Goal: Find specific page/section: Find specific page/section

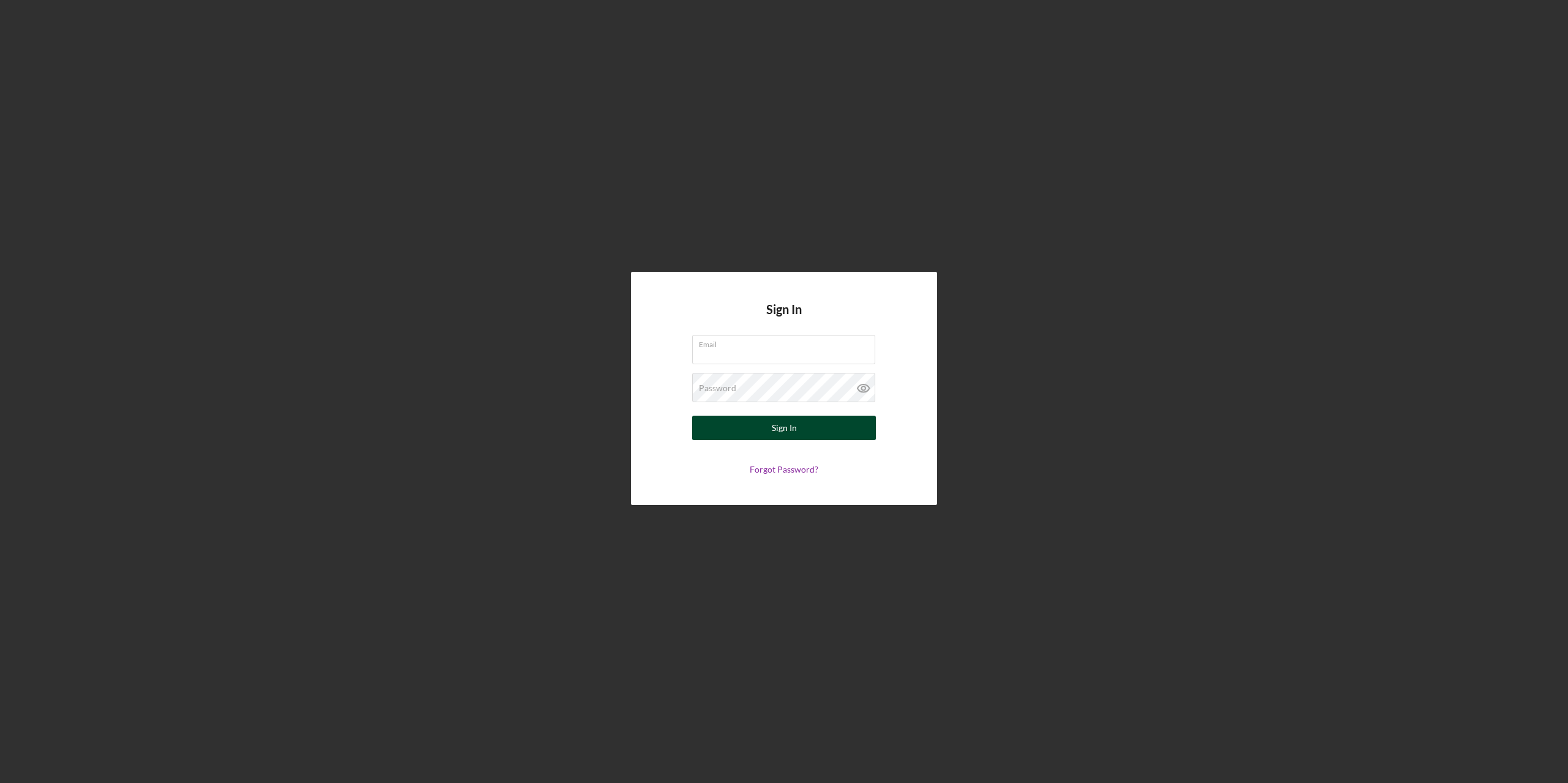
type input "[PERSON_NAME][EMAIL_ADDRESS][PERSON_NAME][DOMAIN_NAME]"
click at [795, 435] on div "Sign In" at bounding box center [784, 428] width 26 height 25
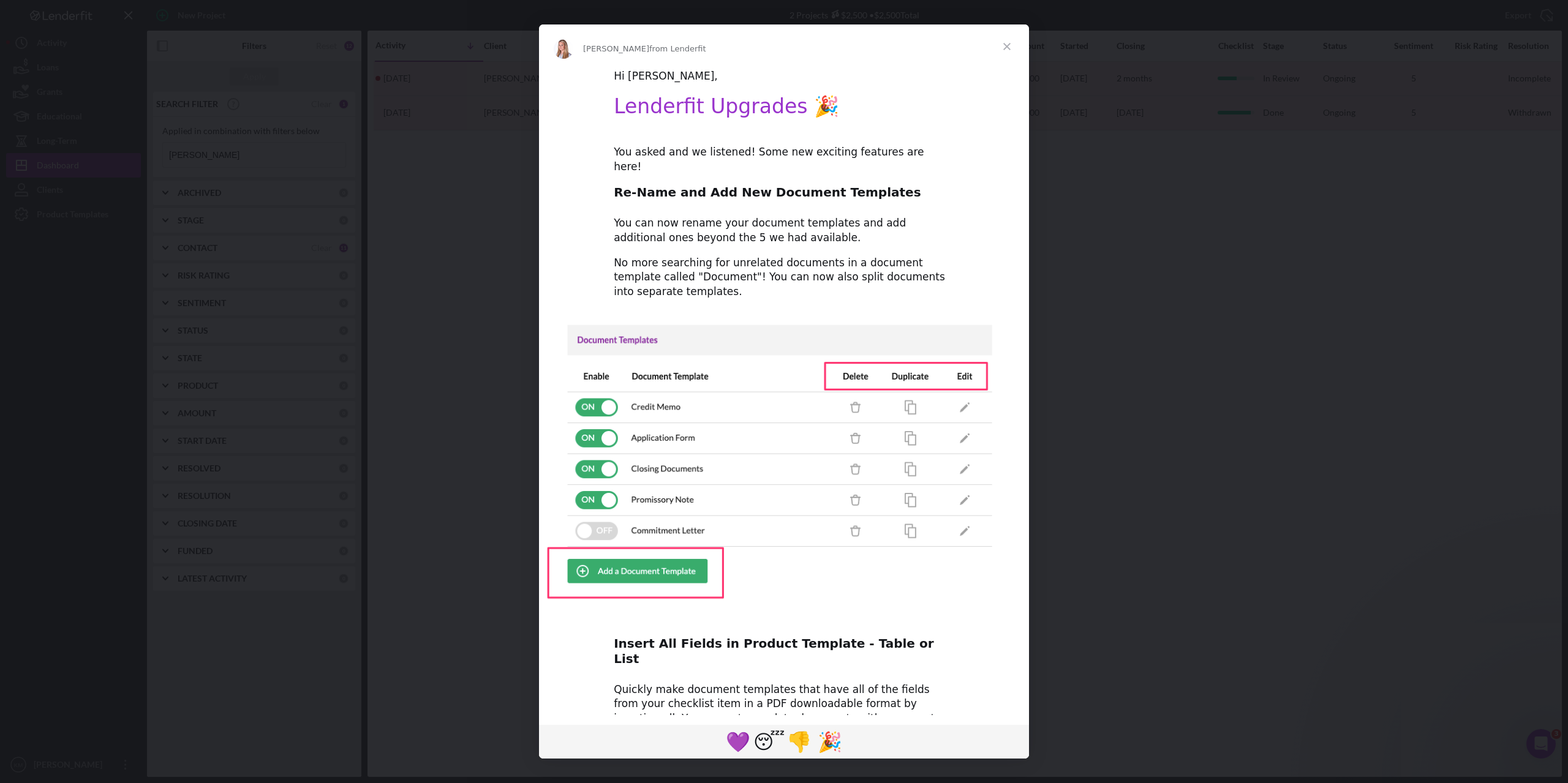
click at [1003, 46] on span "Close" at bounding box center [1007, 47] width 44 height 44
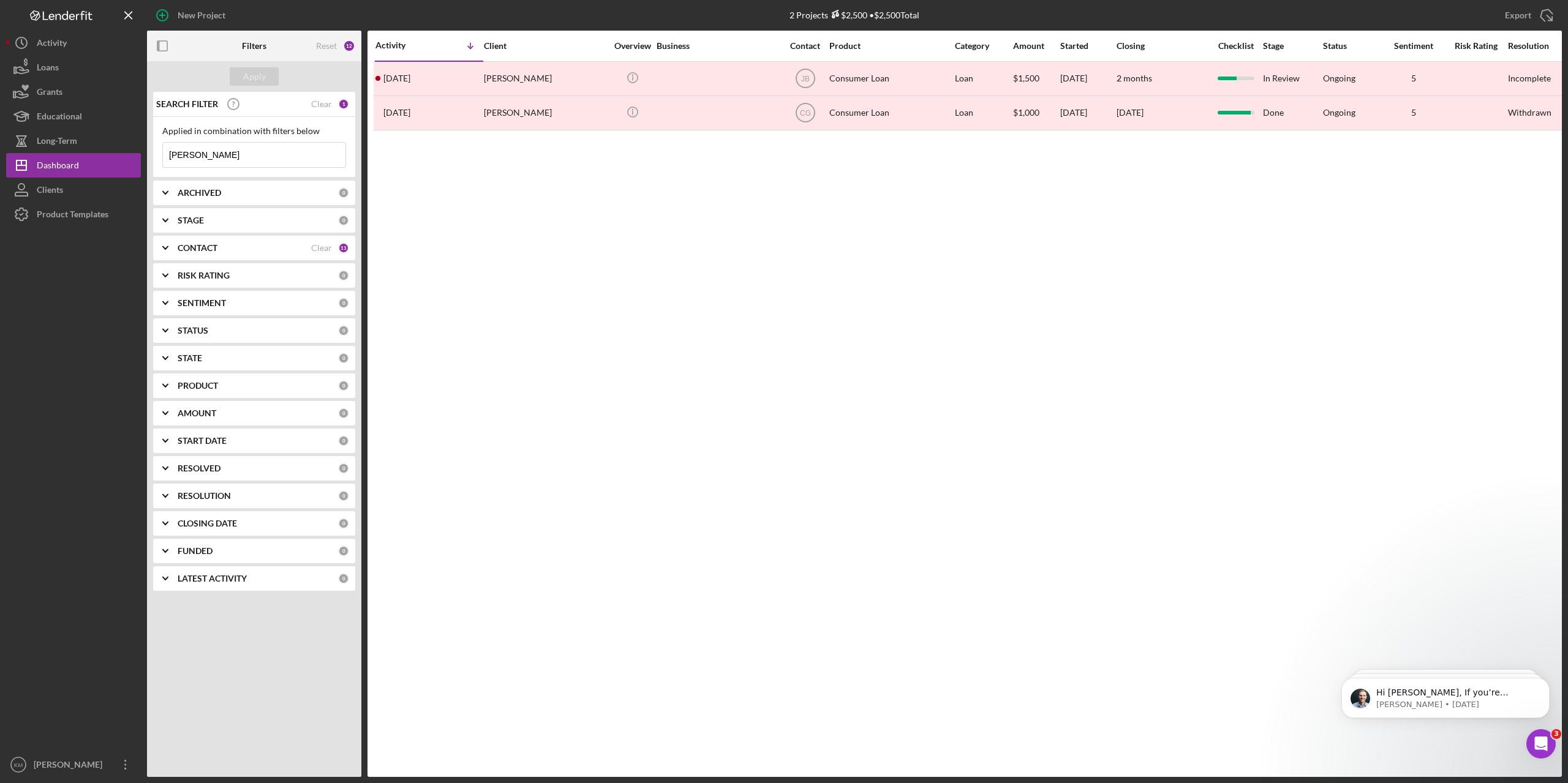
click at [224, 155] on input "[PERSON_NAME]" at bounding box center [253, 155] width 182 height 25
click at [224, 156] on input "[PERSON_NAME]" at bounding box center [253, 155] width 182 height 25
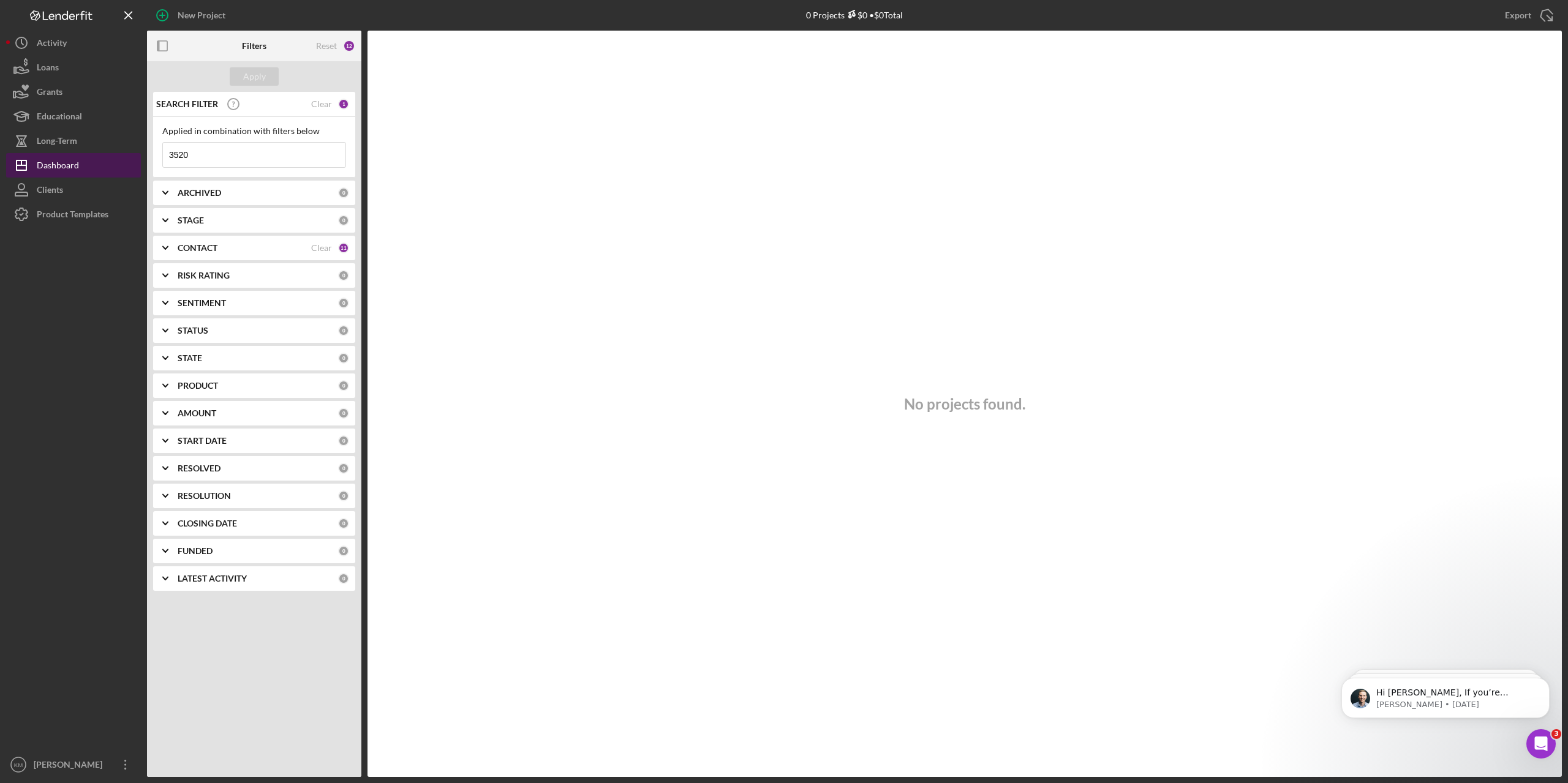
type input "3520"
drag, startPoint x: 48, startPoint y: 159, endPoint x: 49, endPoint y: 135, distance: 24.0
click at [48, 160] on div "Dashboard" at bounding box center [58, 166] width 42 height 27
click at [51, 51] on div "Activity" at bounding box center [52, 44] width 30 height 27
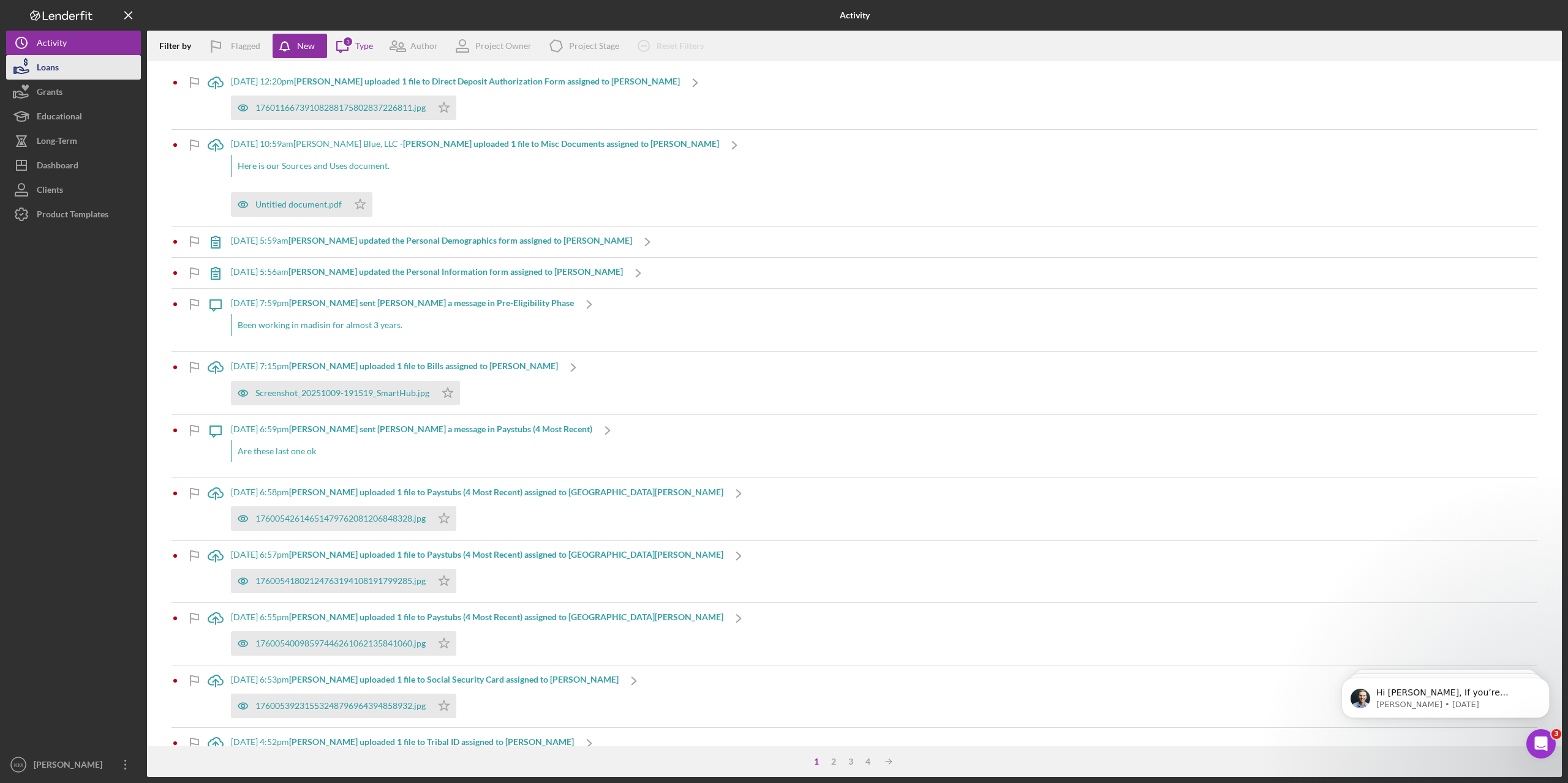
click at [68, 68] on button "Loans" at bounding box center [73, 68] width 135 height 25
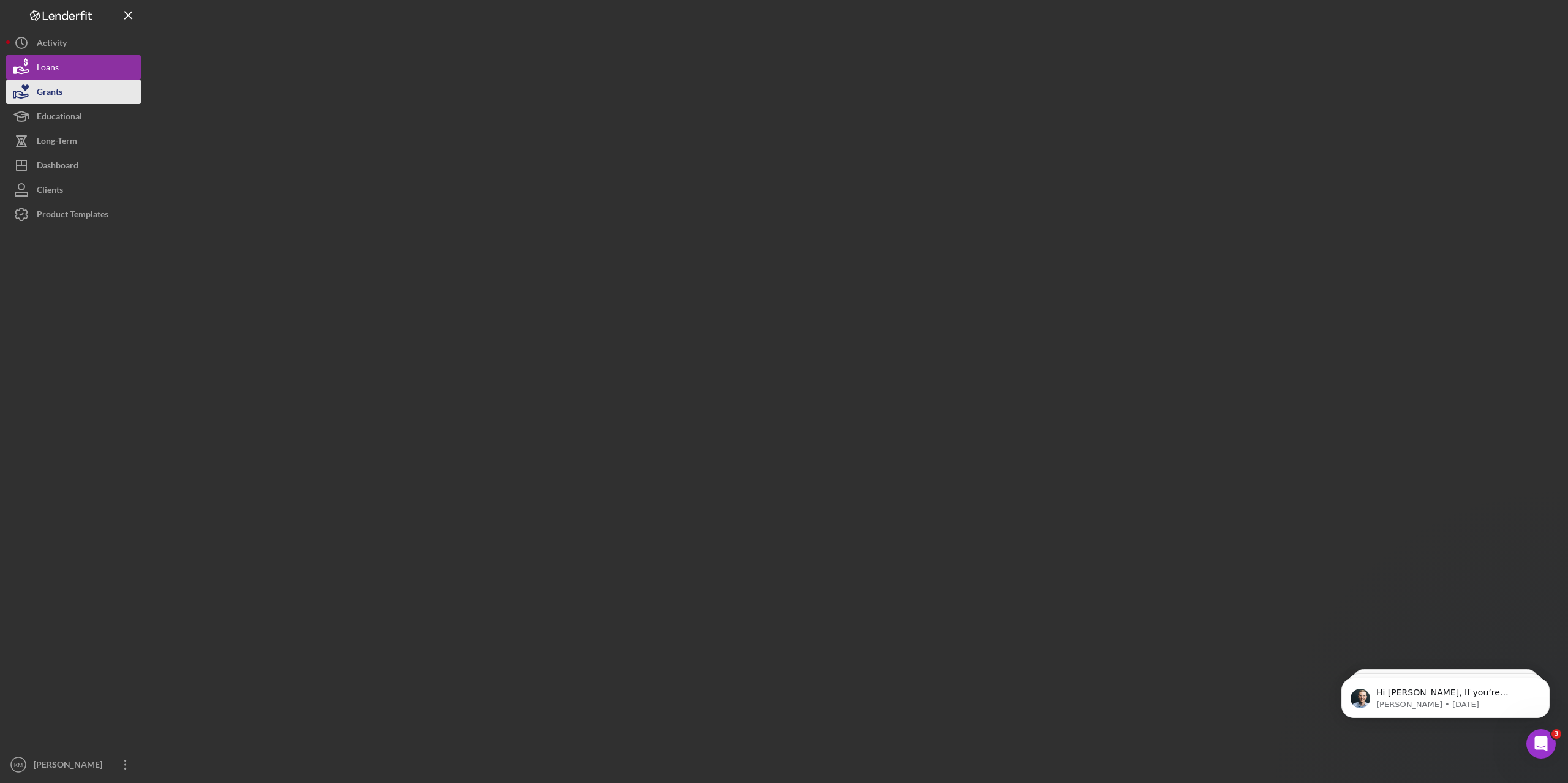
click at [65, 95] on button "Grants" at bounding box center [73, 91] width 135 height 25
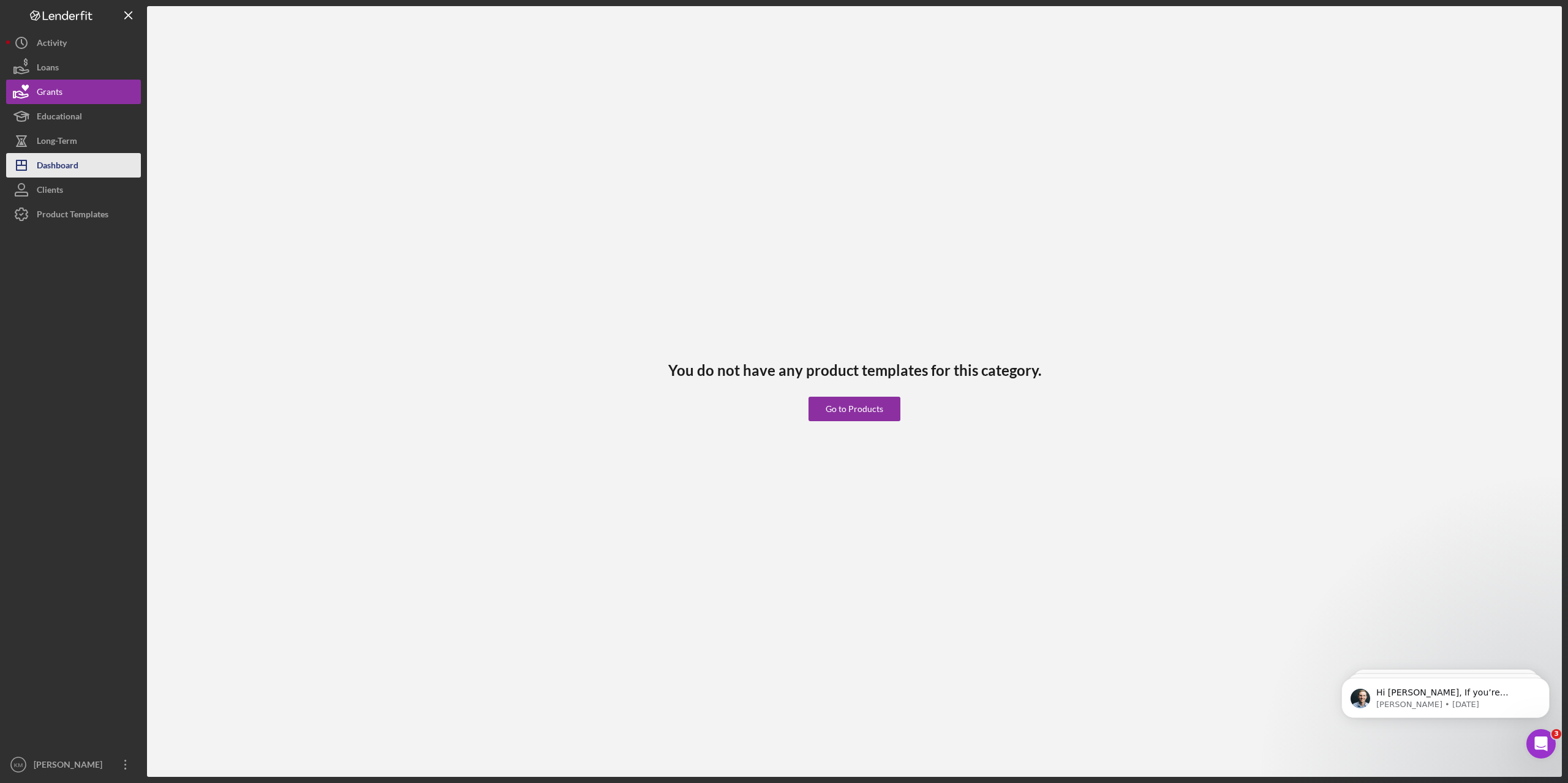
click at [77, 163] on div "Dashboard" at bounding box center [57, 166] width 41 height 27
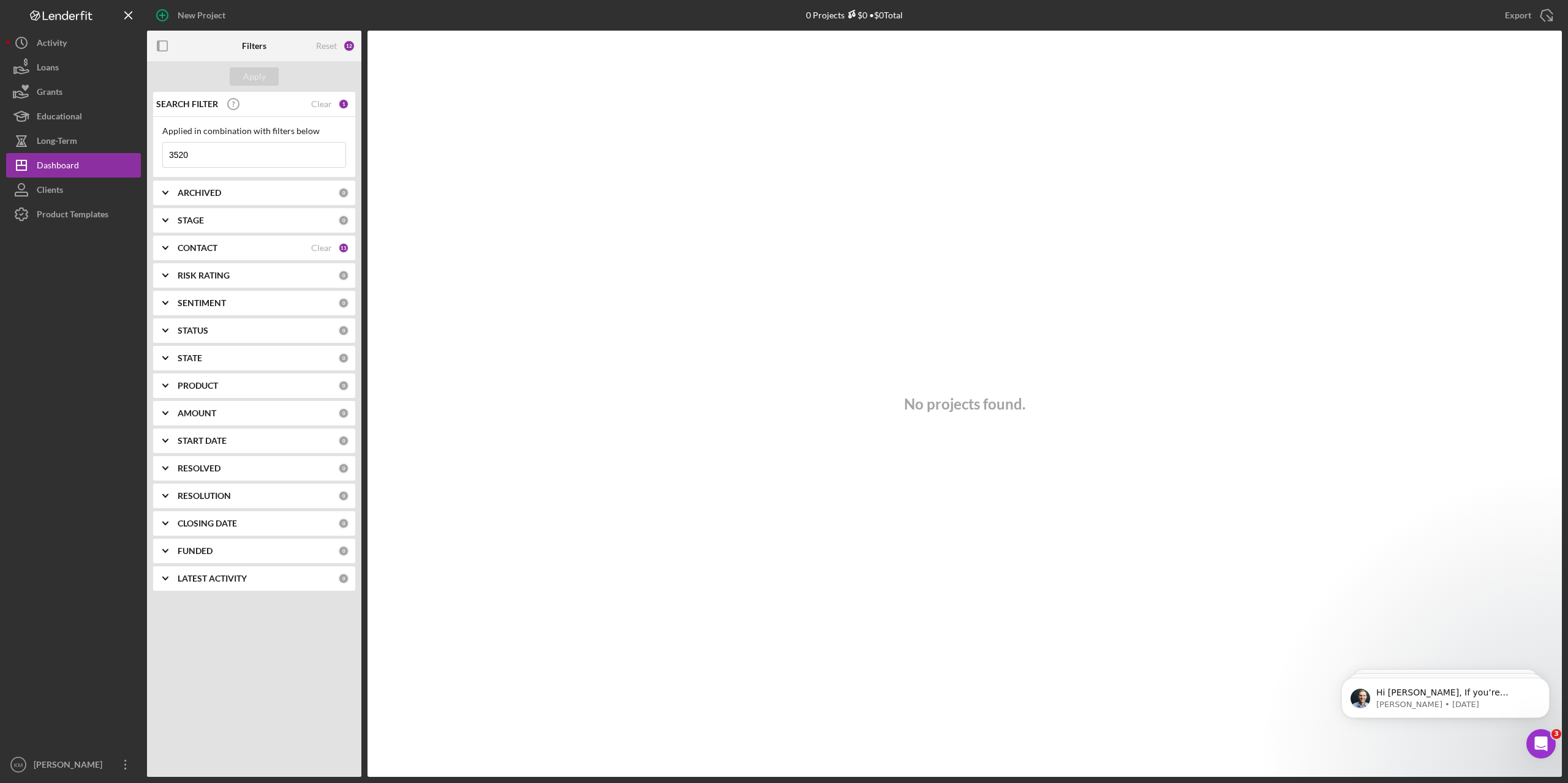
click at [241, 164] on input "3520" at bounding box center [253, 155] width 182 height 25
click at [165, 191] on icon "Icon/Expander" at bounding box center [165, 193] width 31 height 31
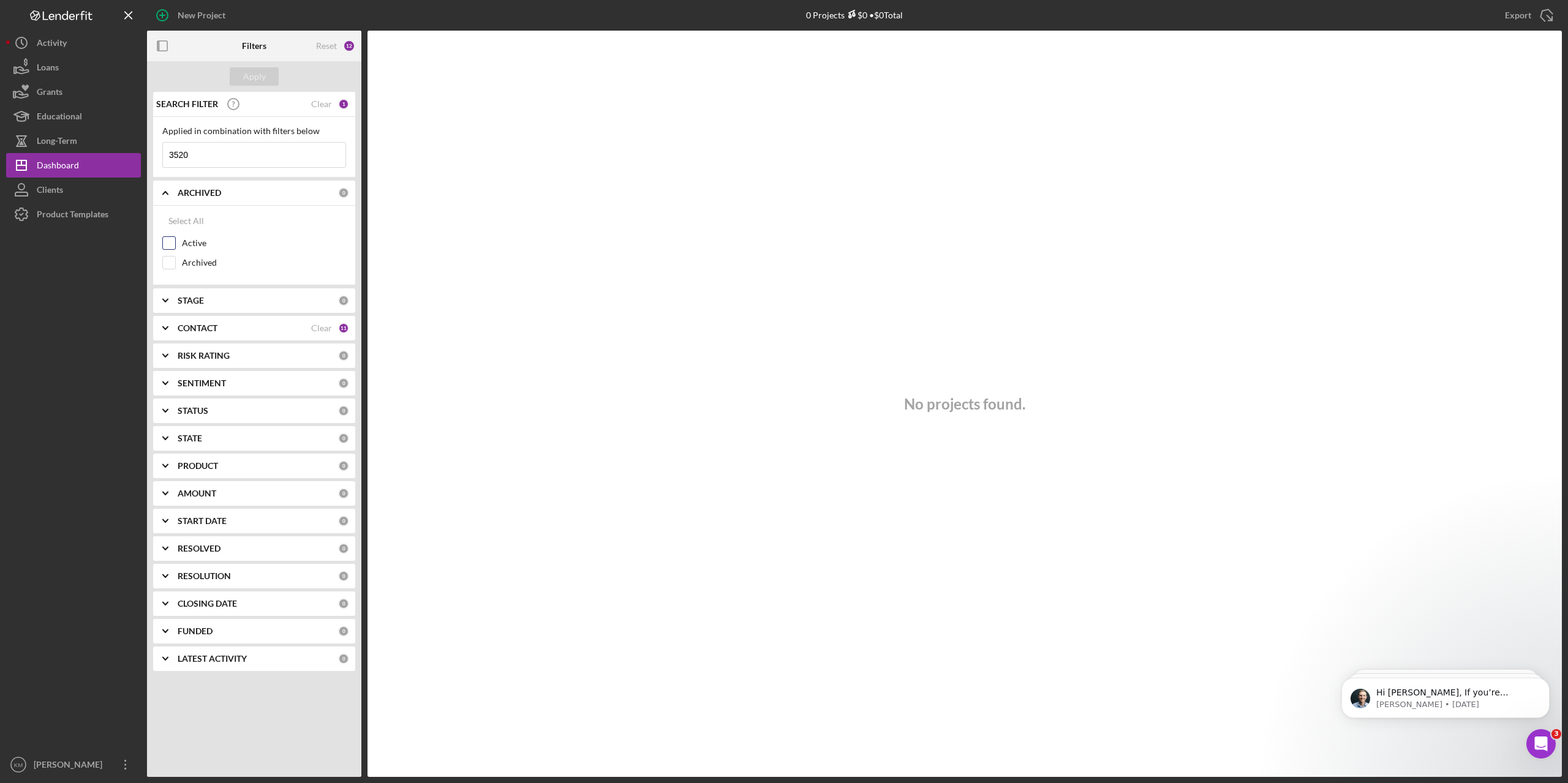
click at [171, 244] on input "Active" at bounding box center [169, 243] width 12 height 12
checkbox input "true"
click at [466, 314] on div "No projects found." at bounding box center [964, 404] width 1194 height 747
click at [172, 298] on icon "Icon/Expander" at bounding box center [165, 300] width 31 height 31
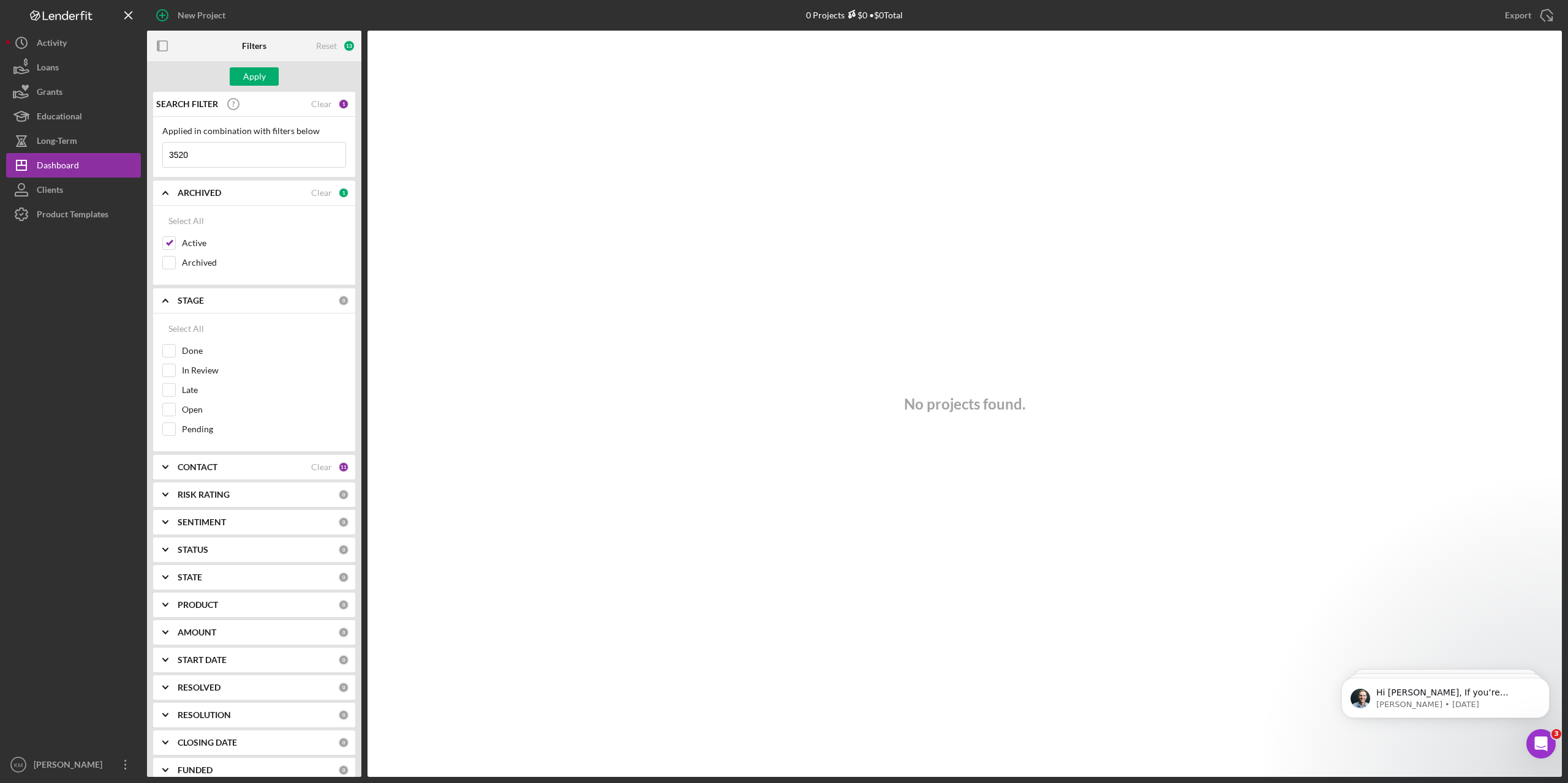
click at [524, 215] on div "No projects found." at bounding box center [964, 404] width 1194 height 747
click at [224, 155] on input "3520" at bounding box center [253, 155] width 182 height 25
click at [162, 192] on icon "Icon/Expander" at bounding box center [165, 193] width 31 height 31
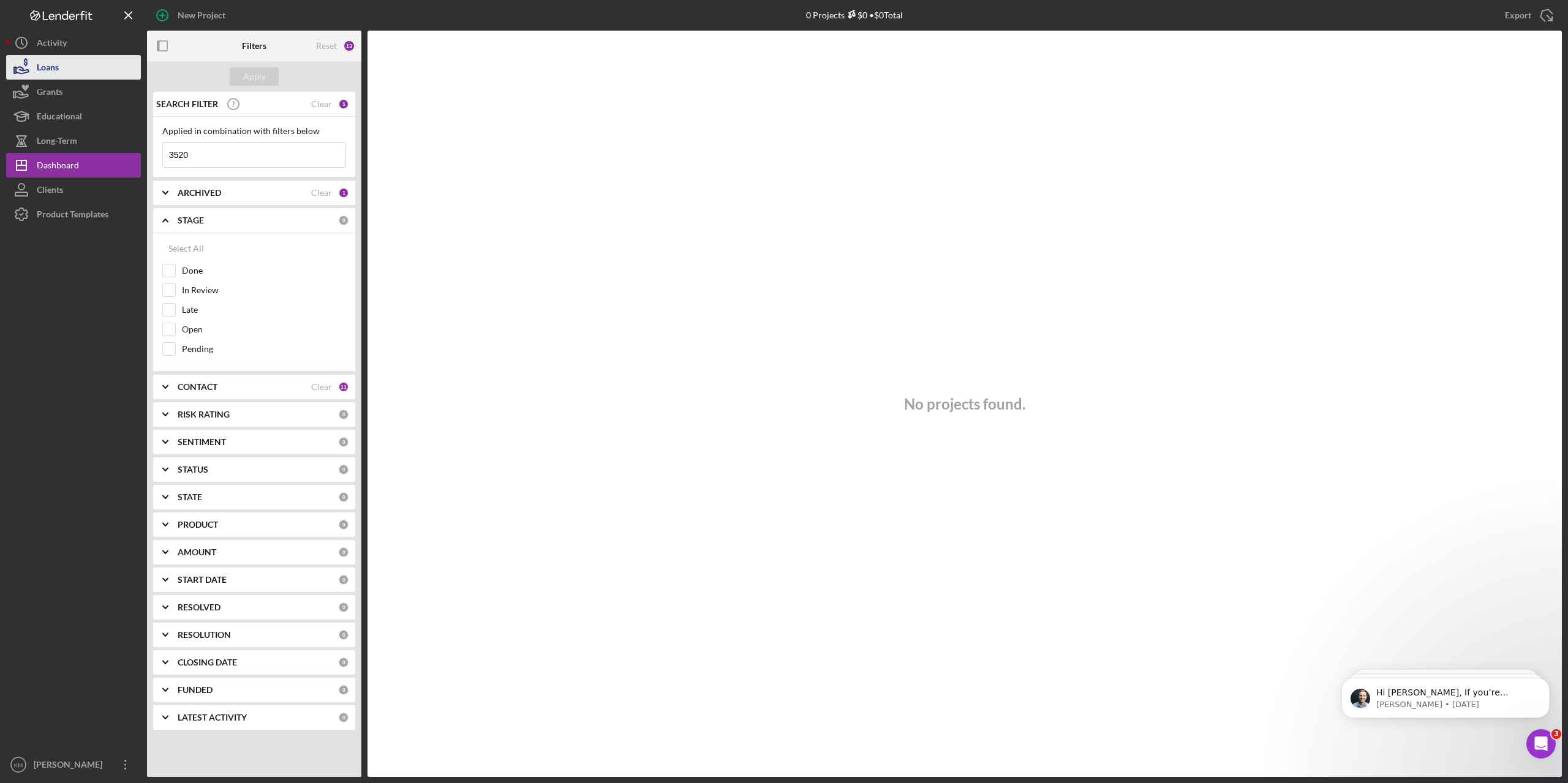
click at [44, 65] on div "Loans" at bounding box center [48, 69] width 22 height 27
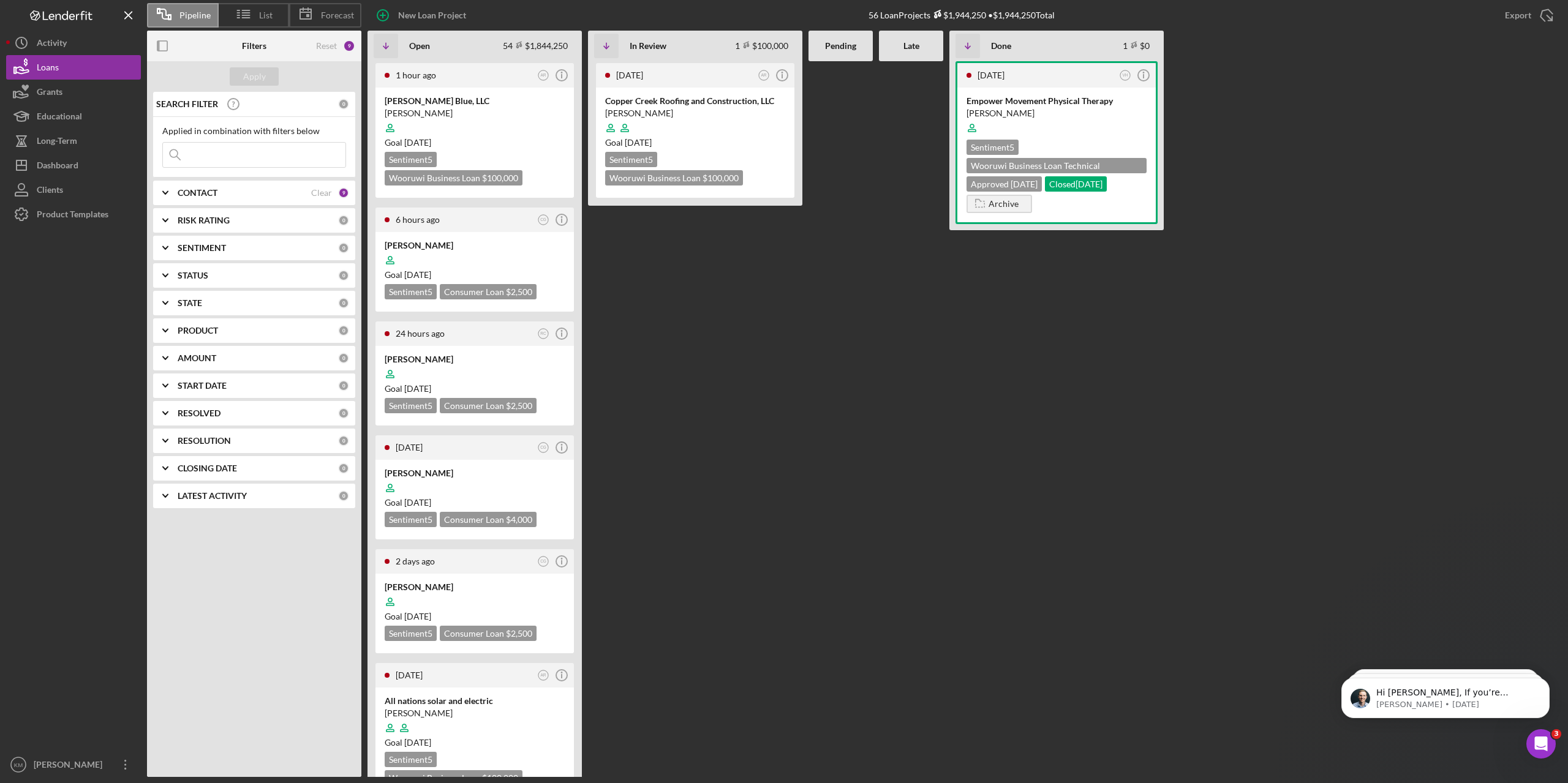
click at [194, 152] on input at bounding box center [253, 155] width 182 height 25
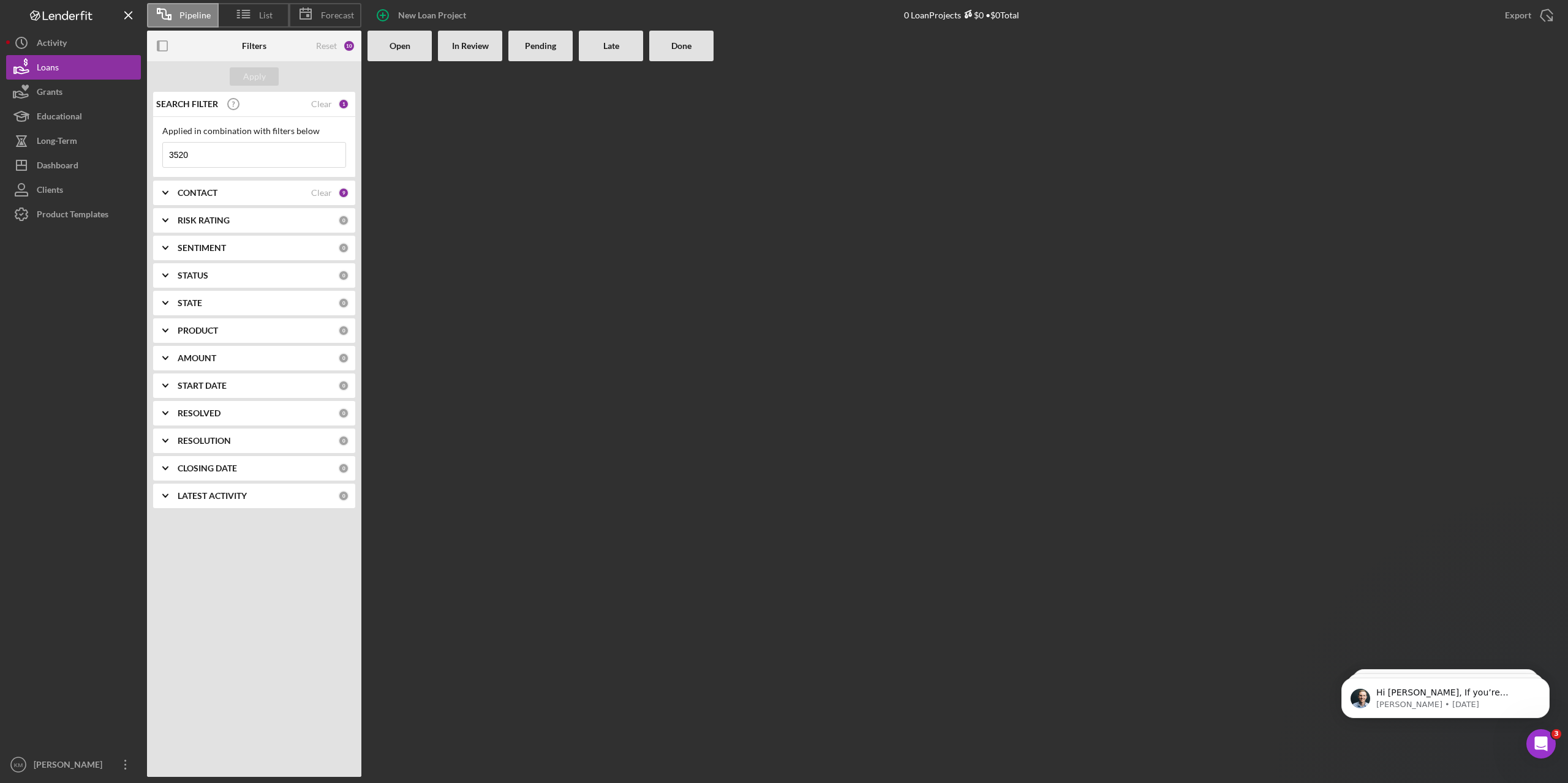
type input "3520"
click at [402, 48] on b "Open" at bounding box center [400, 46] width 21 height 10
click at [472, 49] on b "In Review" at bounding box center [471, 46] width 37 height 10
click at [552, 45] on b "Pending" at bounding box center [541, 46] width 32 height 10
click at [273, 614] on div "Apply SEARCH FILTER Clear 1 Applied in combination with filters below 3520 Icon…" at bounding box center [254, 420] width 215 height 716
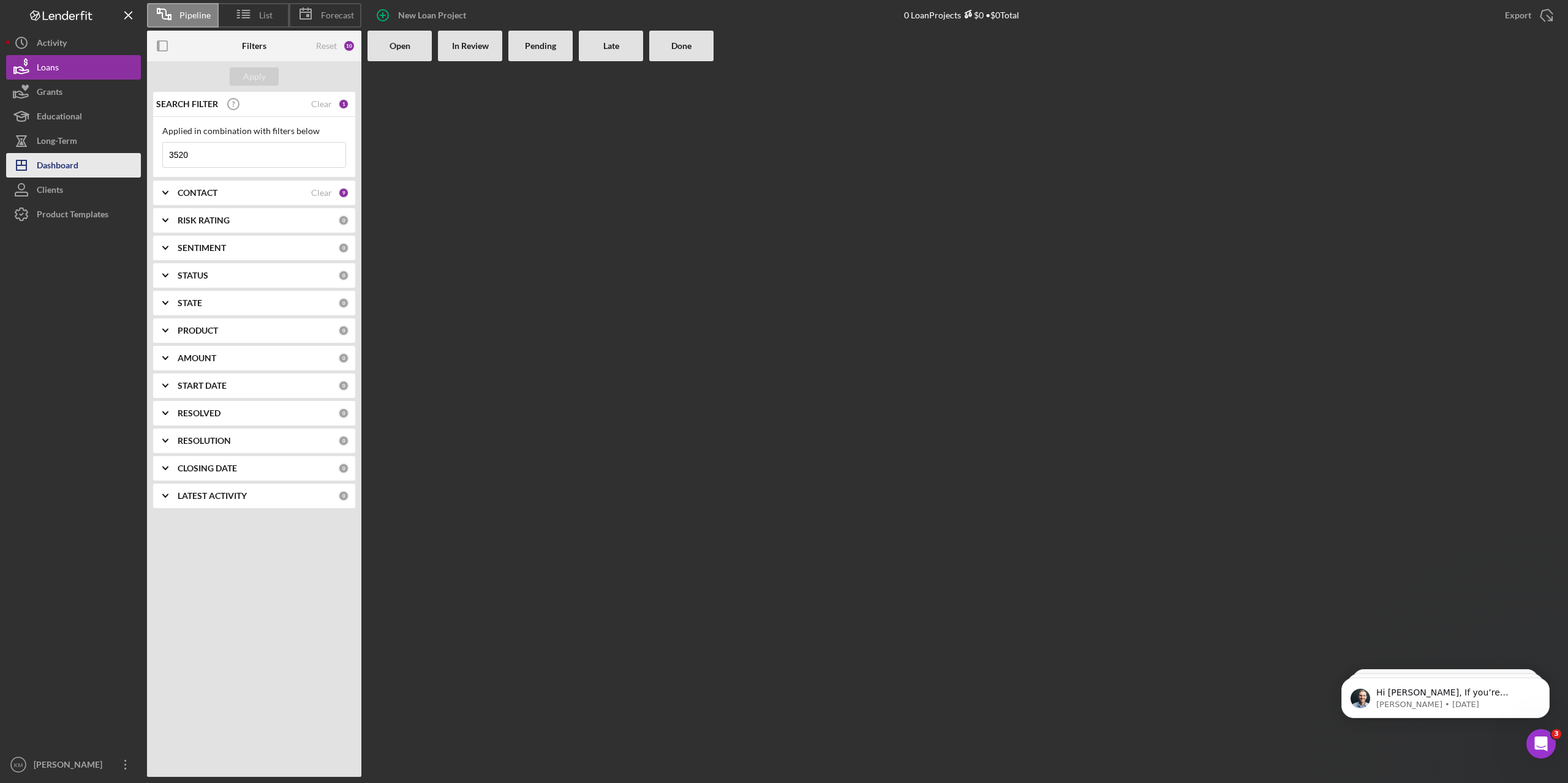
click at [39, 168] on div "Dashboard" at bounding box center [57, 166] width 41 height 27
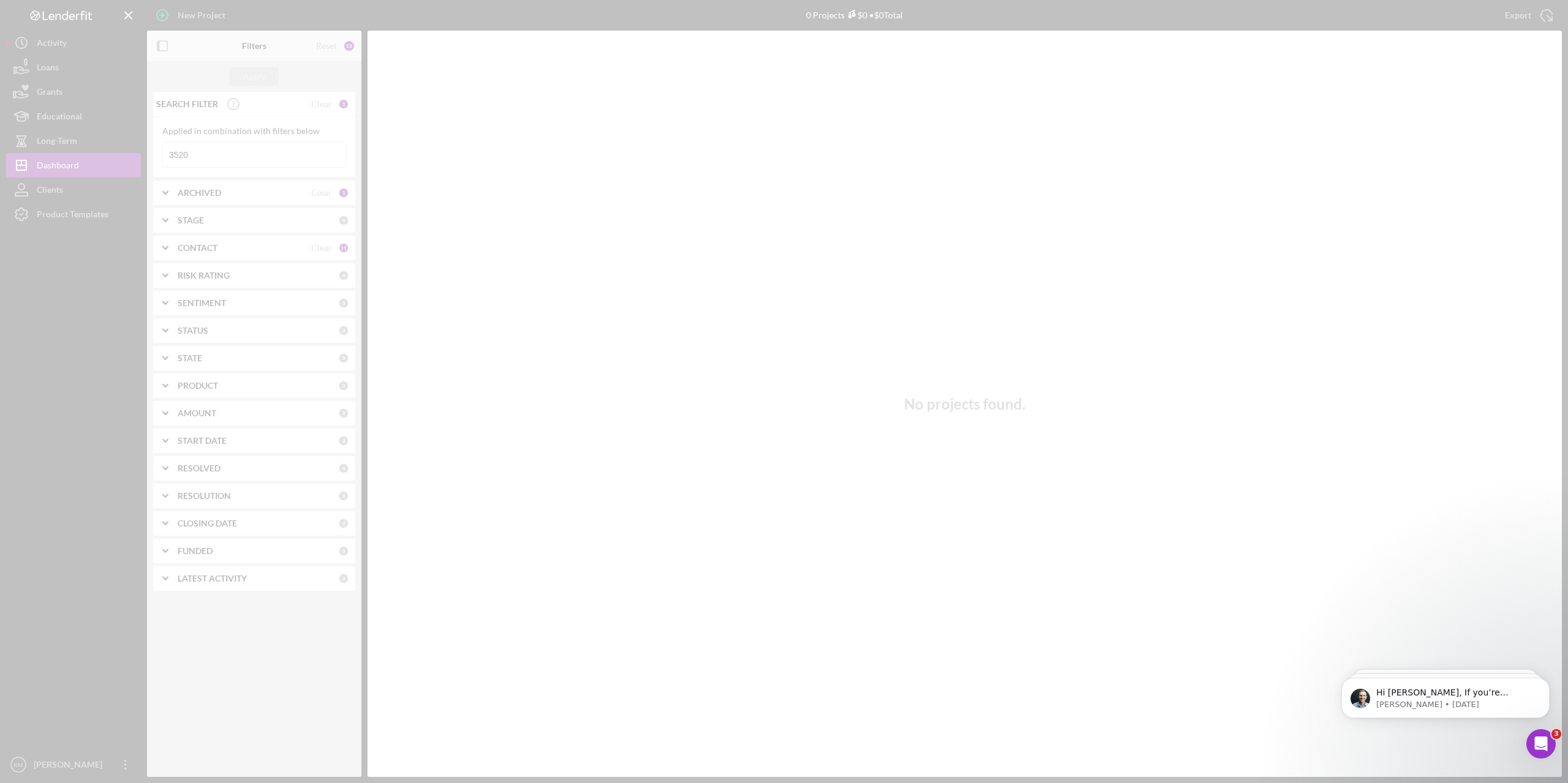
click at [40, 187] on div at bounding box center [784, 392] width 1568 height 783
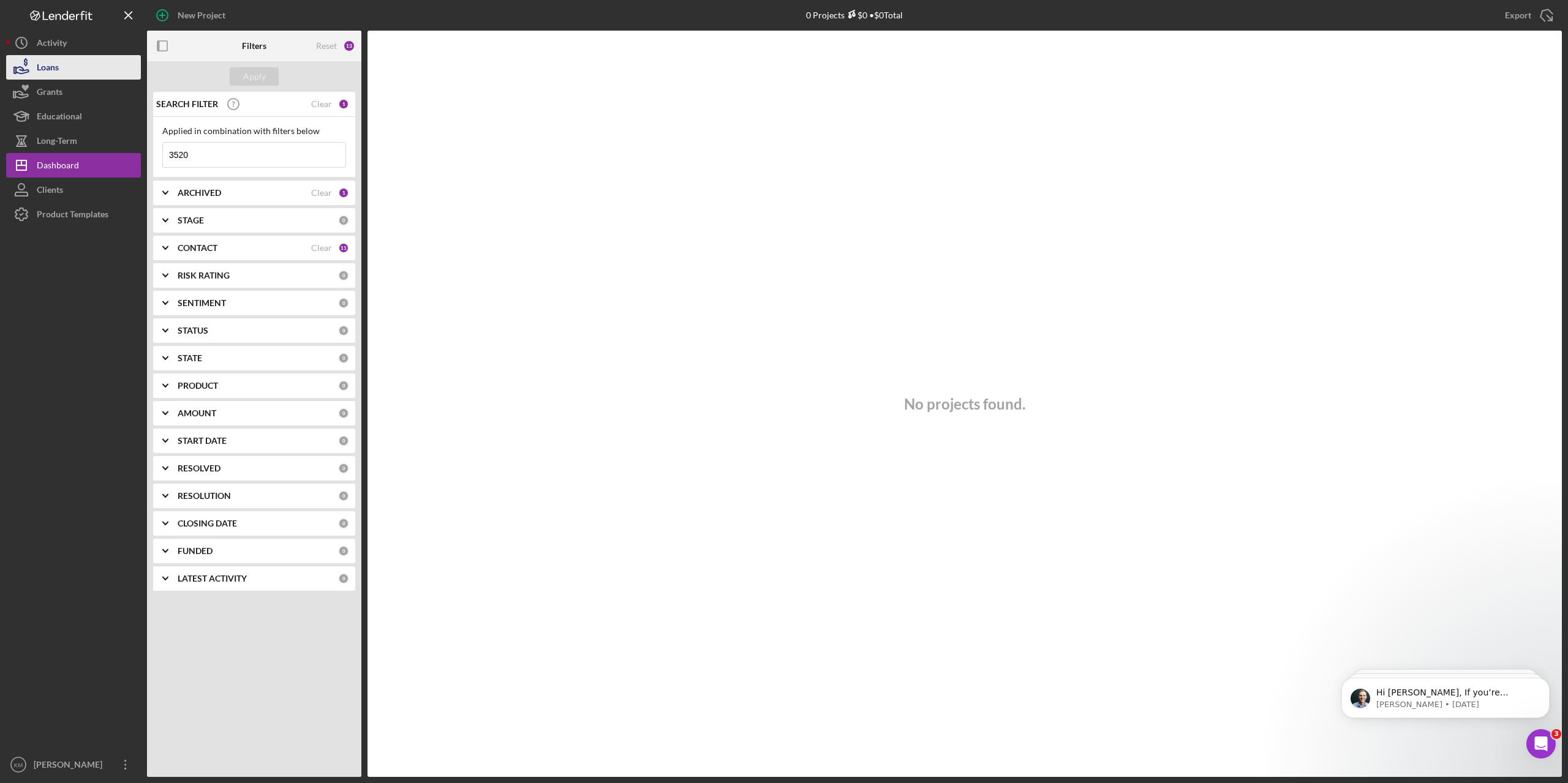
click at [17, 71] on icon "button" at bounding box center [21, 67] width 31 height 31
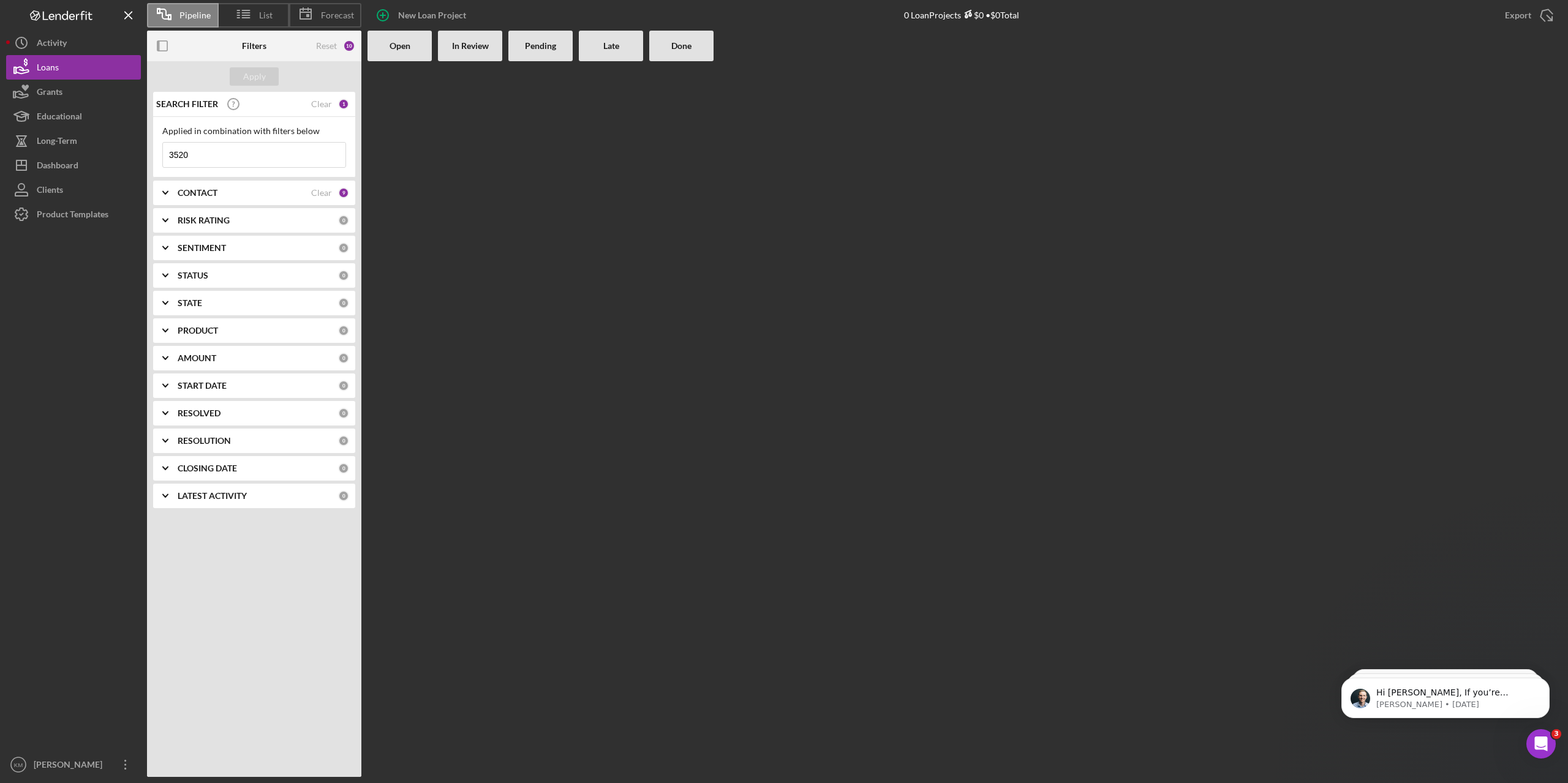
click at [284, 523] on div "Apply SEARCH FILTER Clear 1 Applied in combination with filters below 3520 Icon…" at bounding box center [254, 420] width 215 height 716
click at [459, 46] on b "In Review" at bounding box center [471, 46] width 37 height 10
click at [549, 49] on b "Pending" at bounding box center [541, 46] width 32 height 10
click at [275, 588] on div "Apply SEARCH FILTER Clear 1 Applied in combination with filters below 3520 Icon…" at bounding box center [254, 420] width 215 height 716
click at [205, 148] on input "3520" at bounding box center [253, 155] width 182 height 25
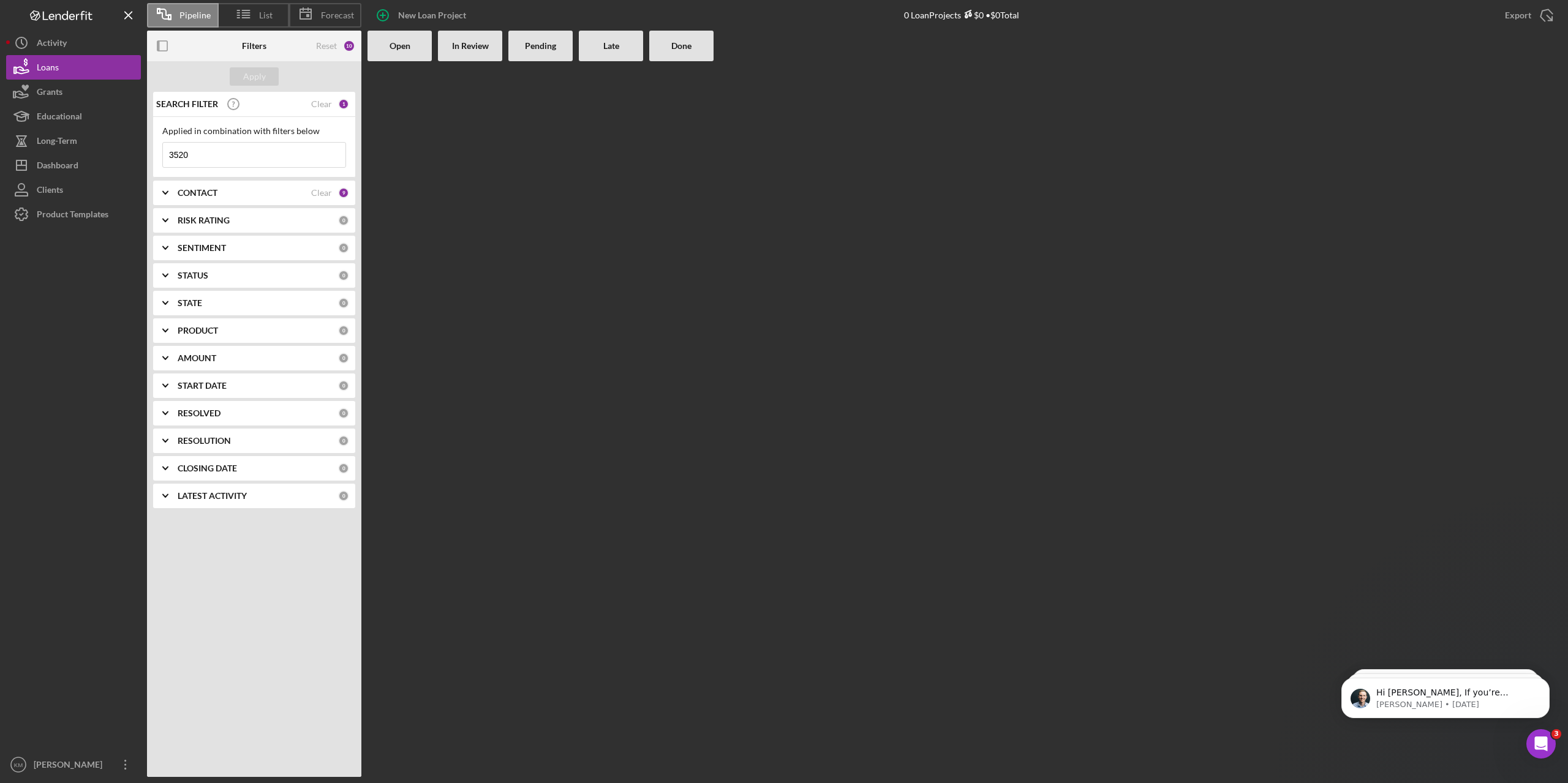
click at [205, 148] on input "3520" at bounding box center [253, 155] width 182 height 25
click at [405, 43] on b "Open" at bounding box center [400, 46] width 21 height 10
click at [51, 94] on div "Grants" at bounding box center [49, 92] width 26 height 27
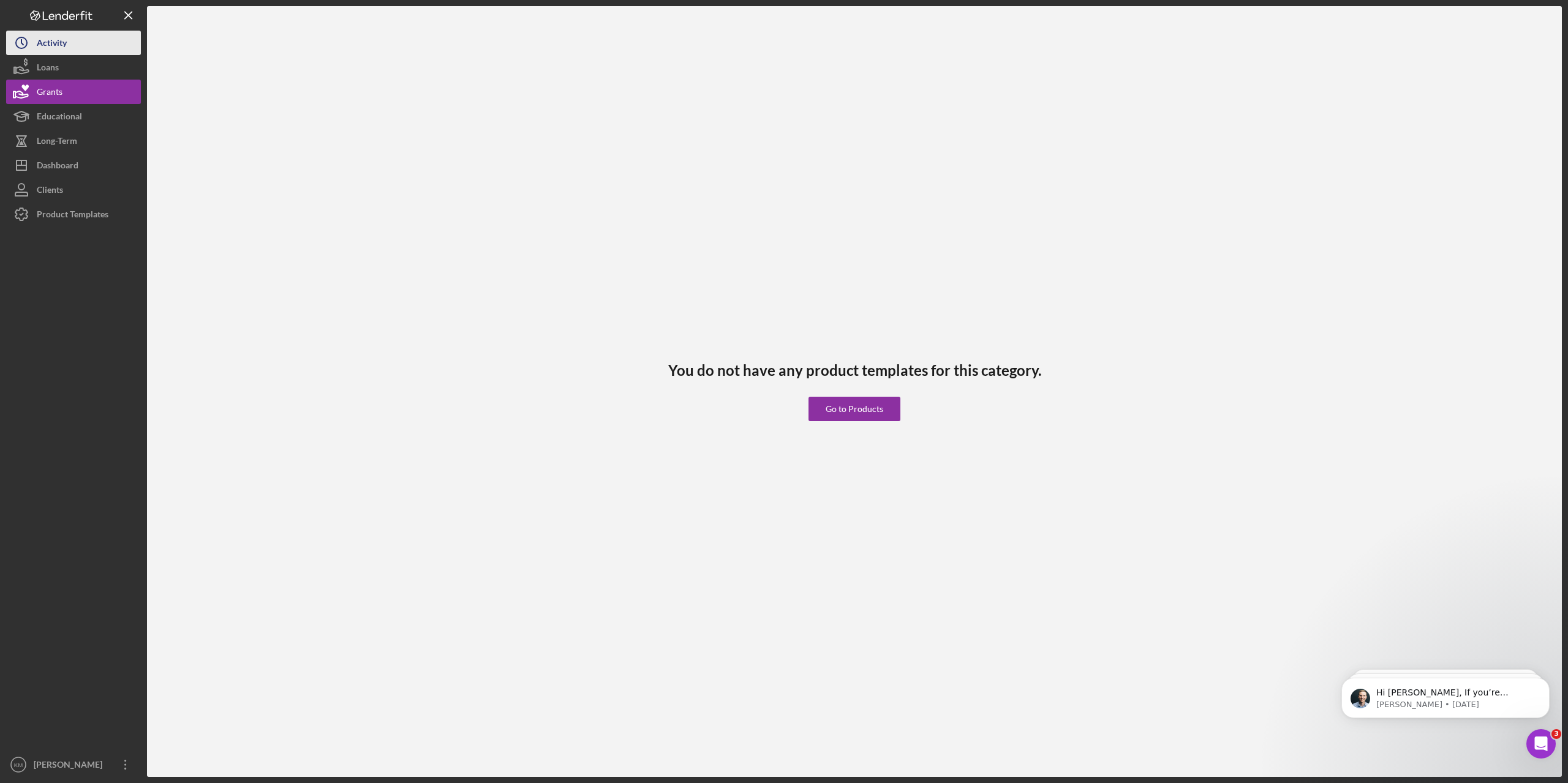
click at [54, 48] on div "Activity" at bounding box center [52, 44] width 30 height 27
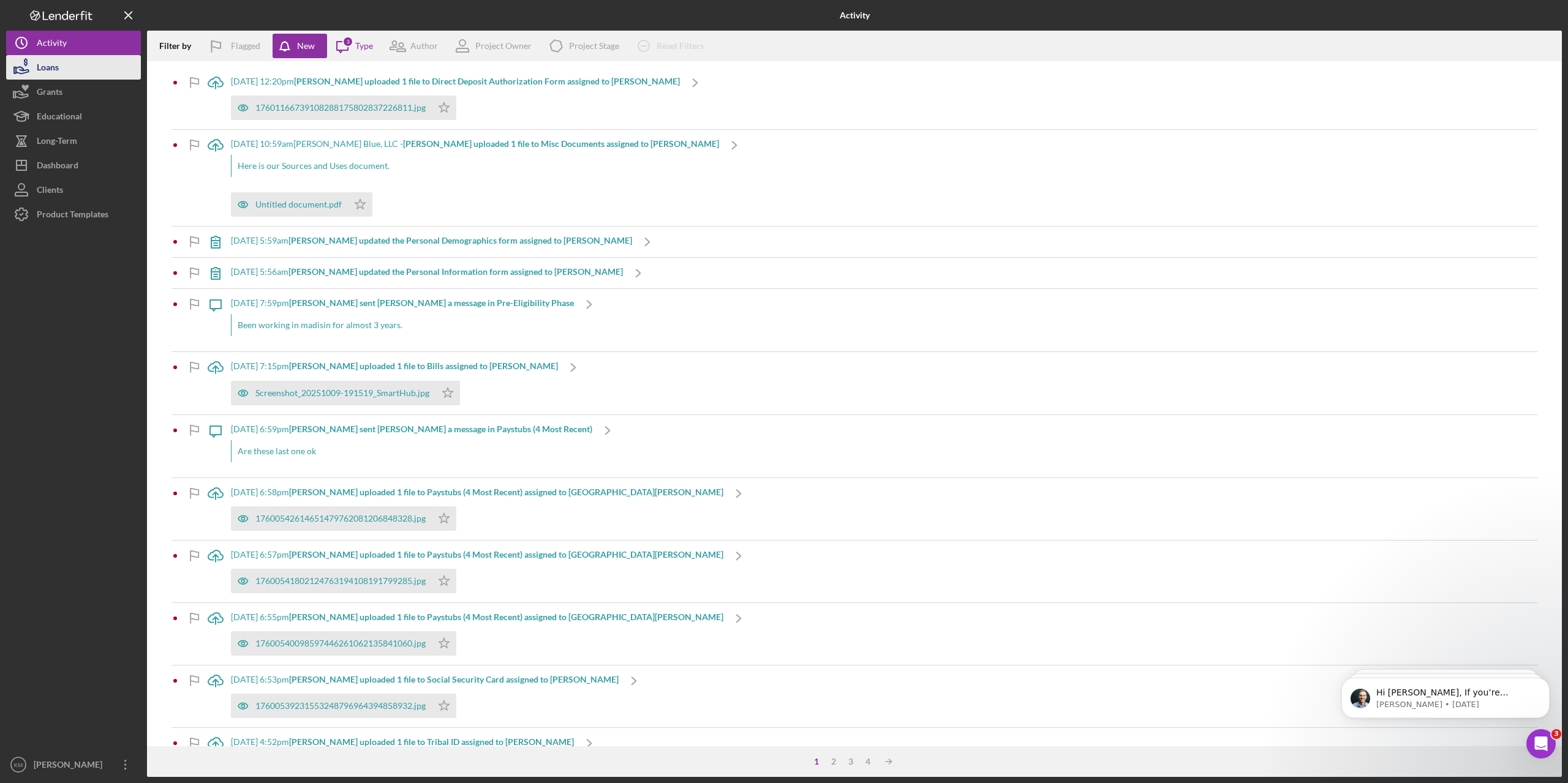
click at [44, 70] on div "Loans" at bounding box center [48, 69] width 22 height 27
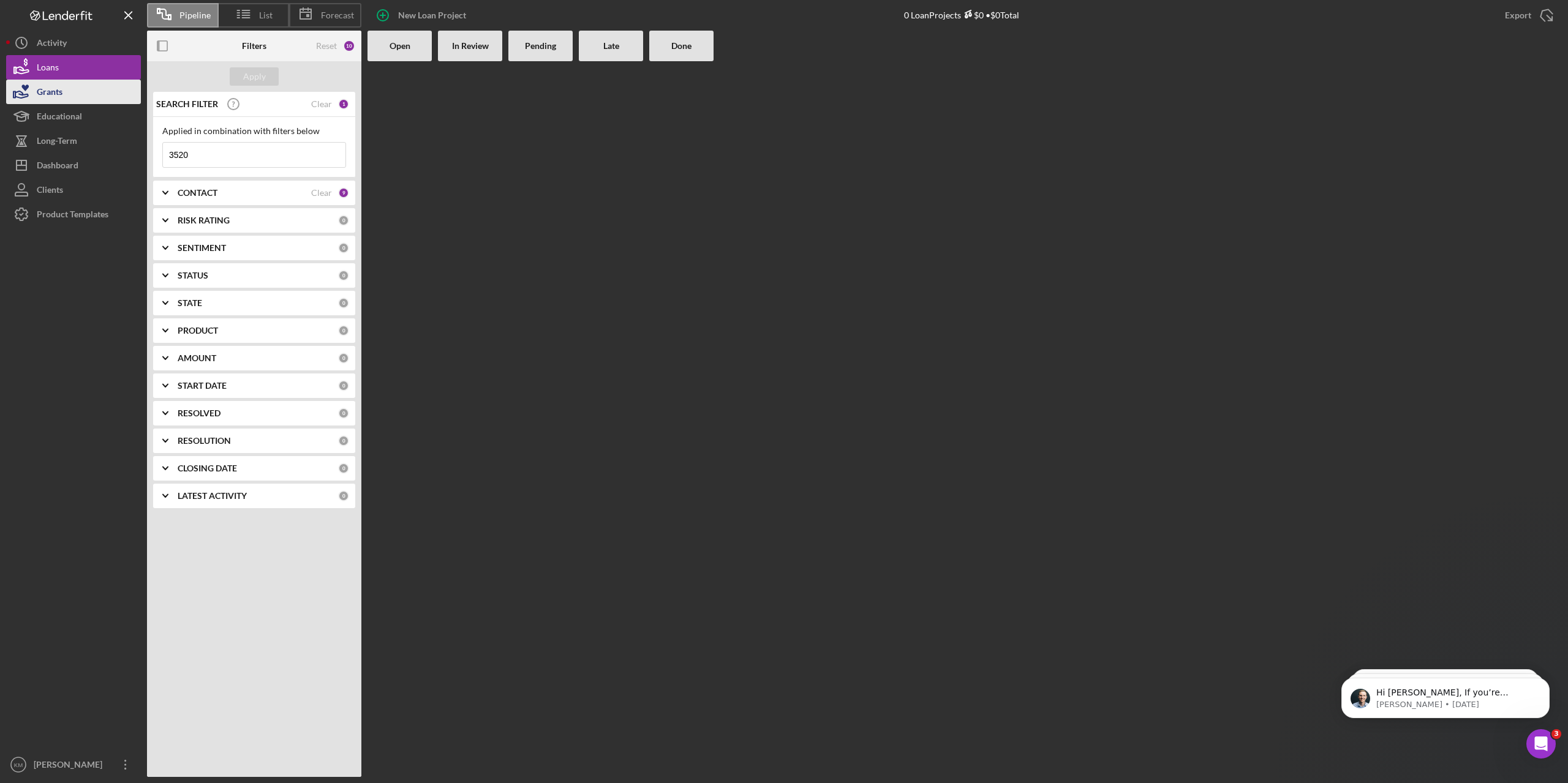
click at [48, 90] on div "Grants" at bounding box center [49, 92] width 26 height 27
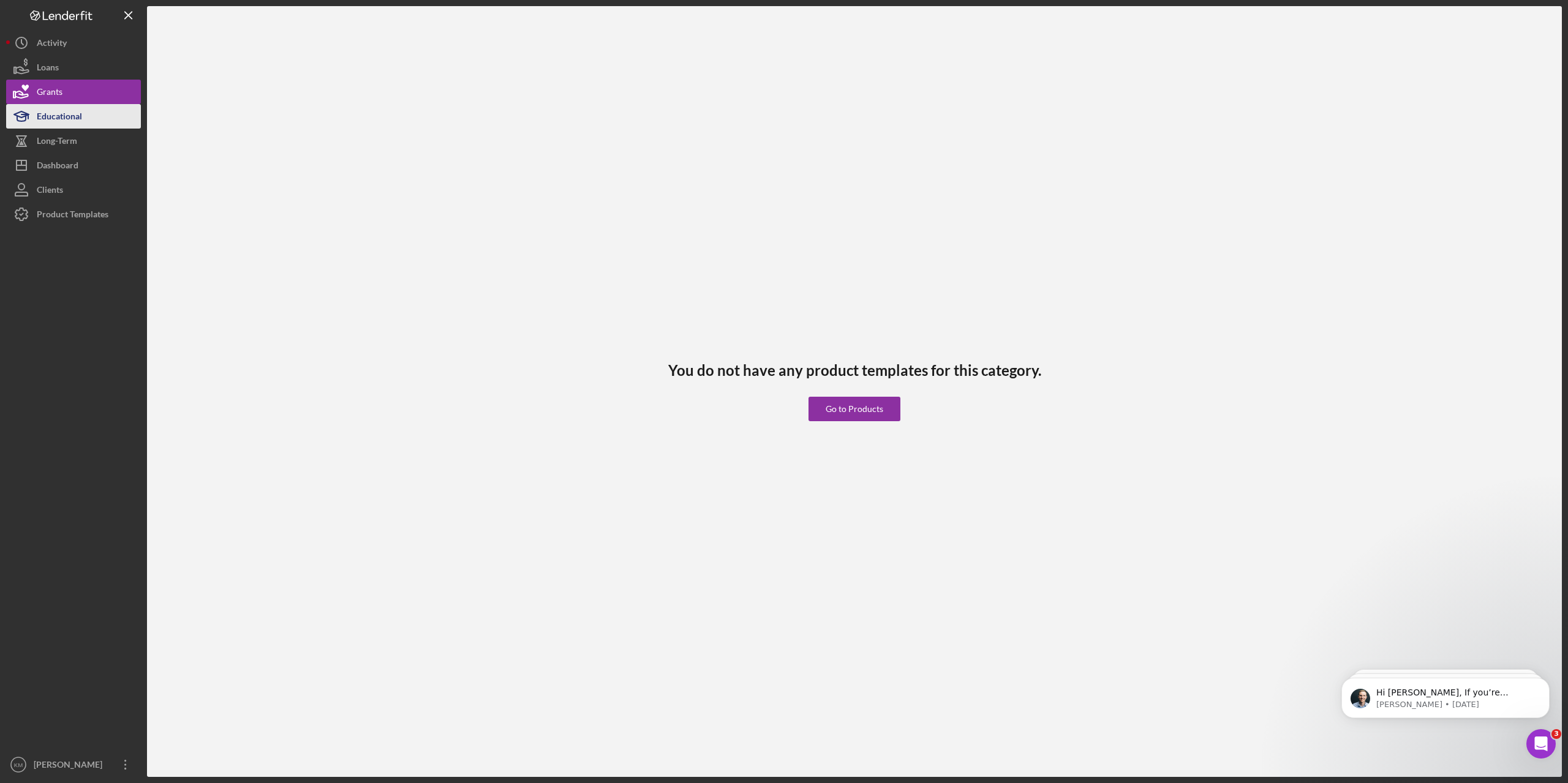
click at [52, 122] on div "Educational" at bounding box center [60, 117] width 46 height 27
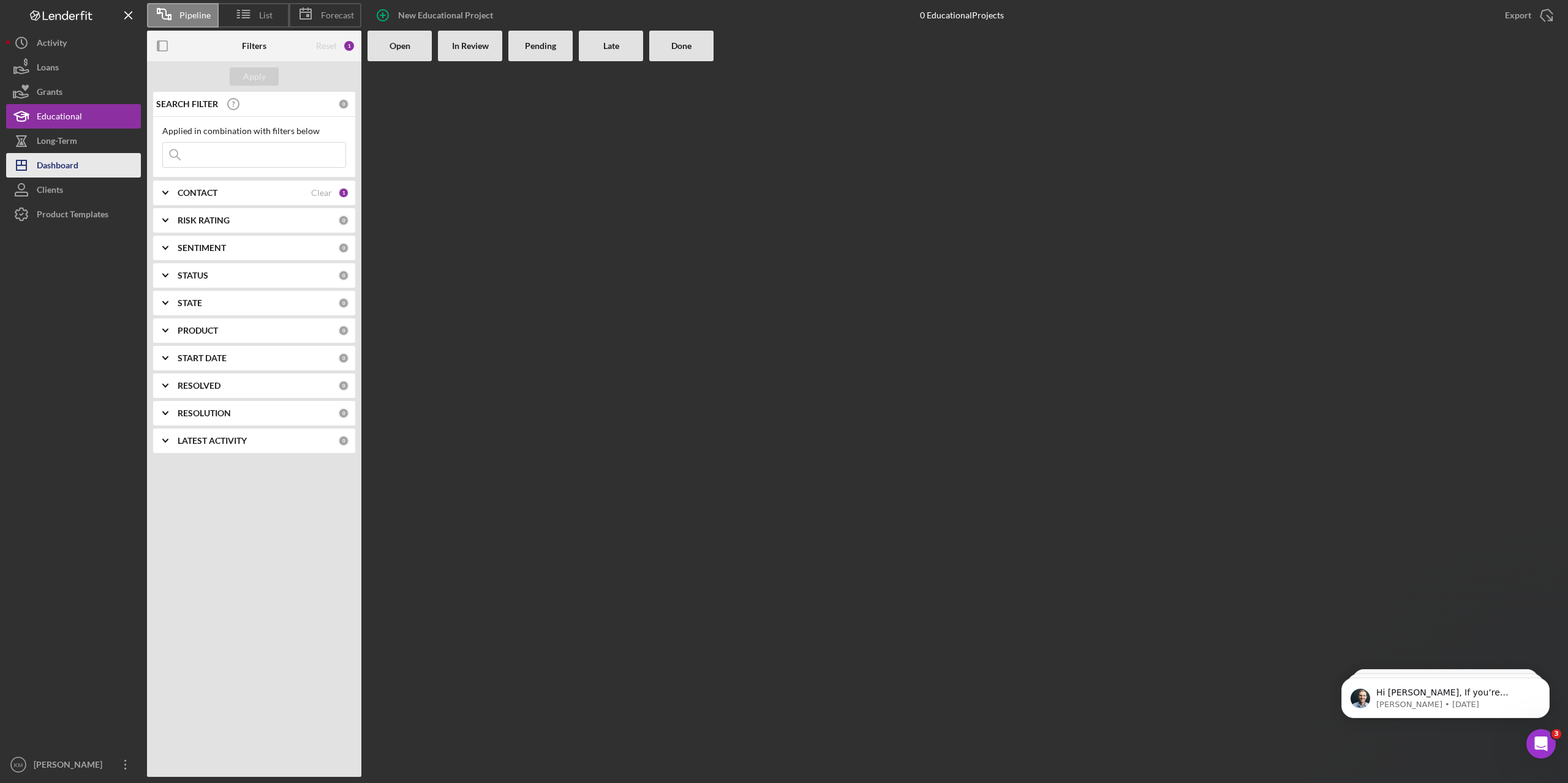
click at [57, 169] on div "Dashboard" at bounding box center [57, 166] width 41 height 27
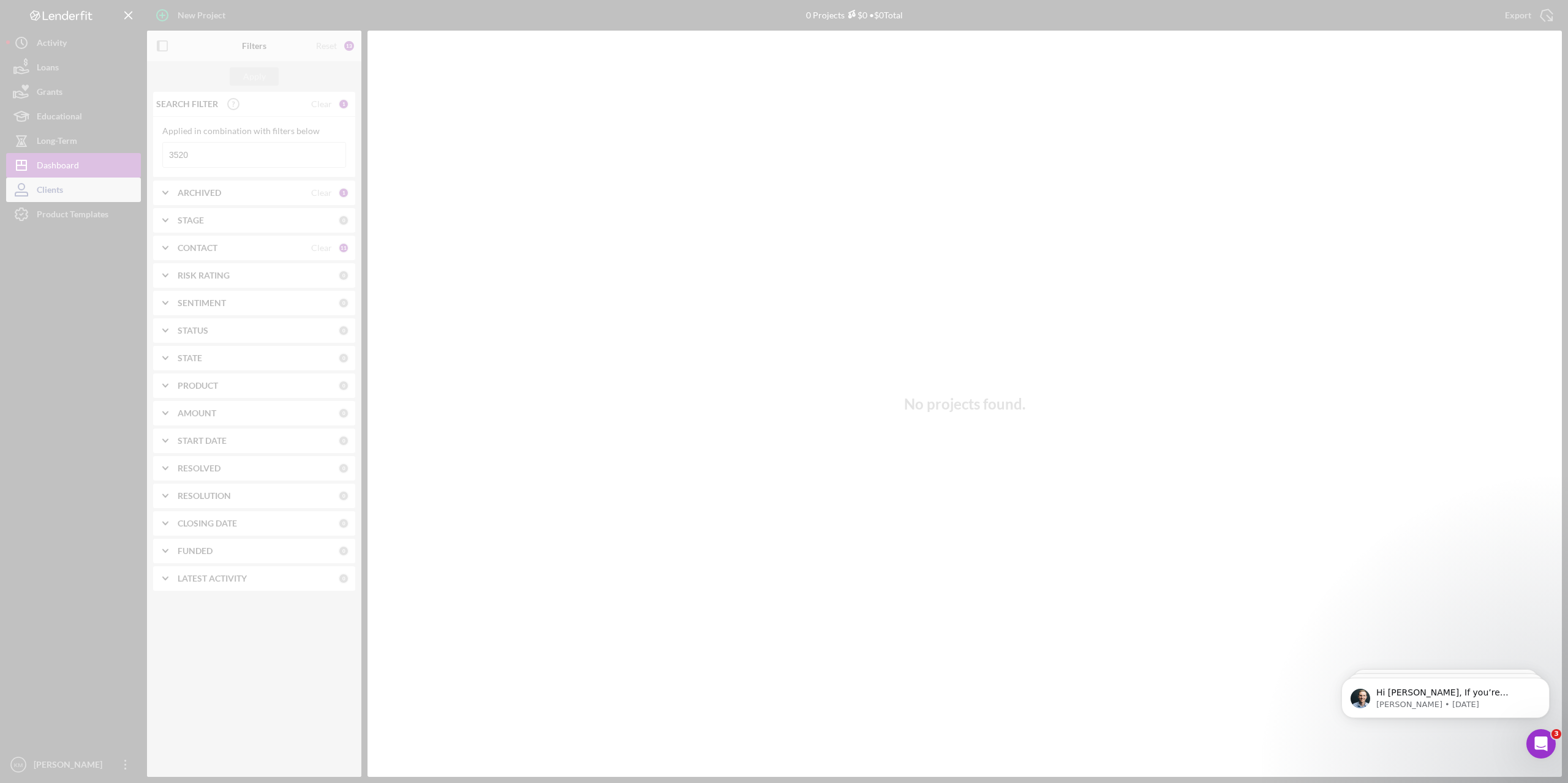
click at [57, 195] on div at bounding box center [784, 392] width 1568 height 783
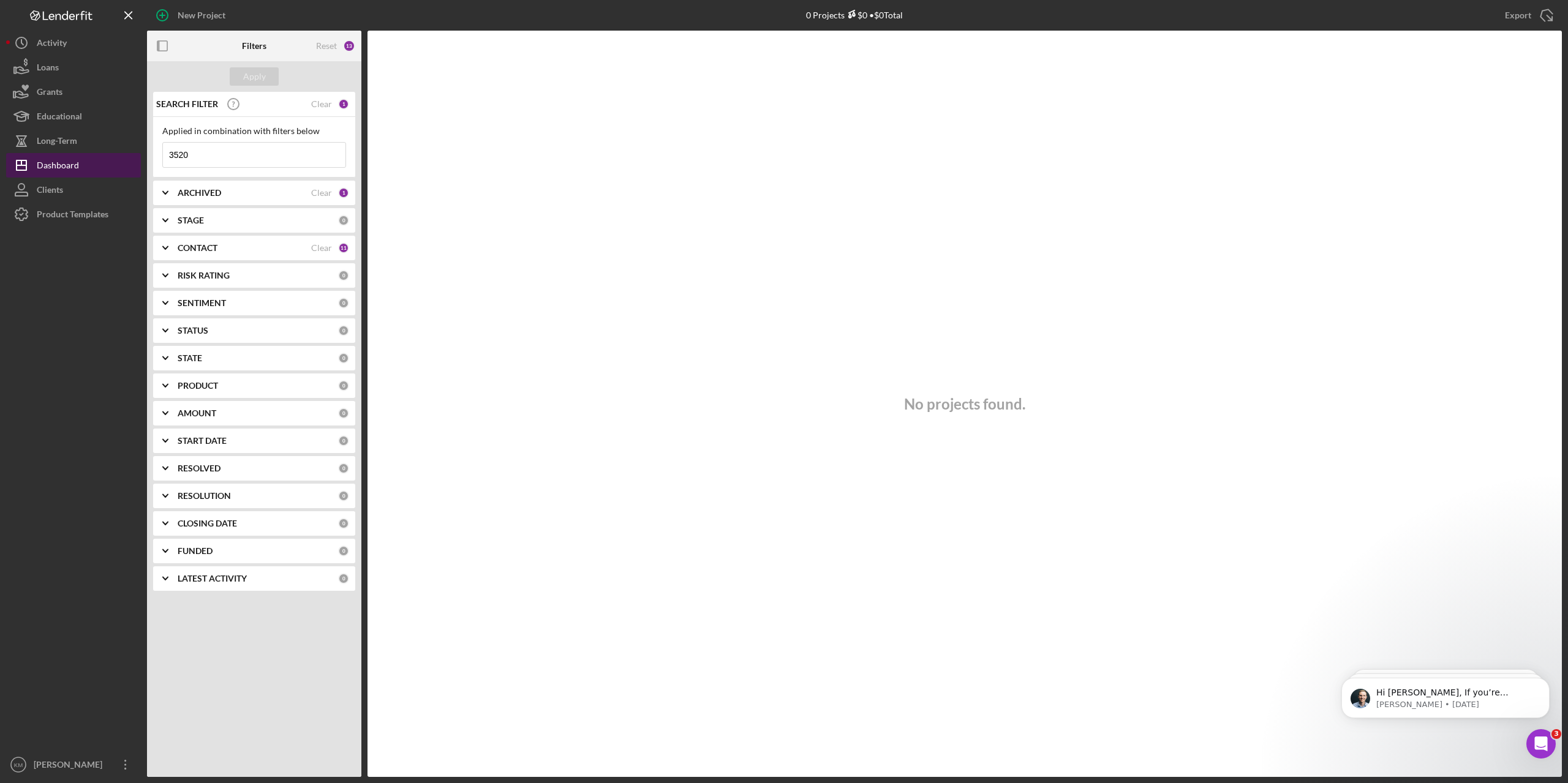
click at [70, 157] on div "Dashboard" at bounding box center [58, 166] width 42 height 27
click at [54, 187] on div "Clients" at bounding box center [50, 191] width 26 height 27
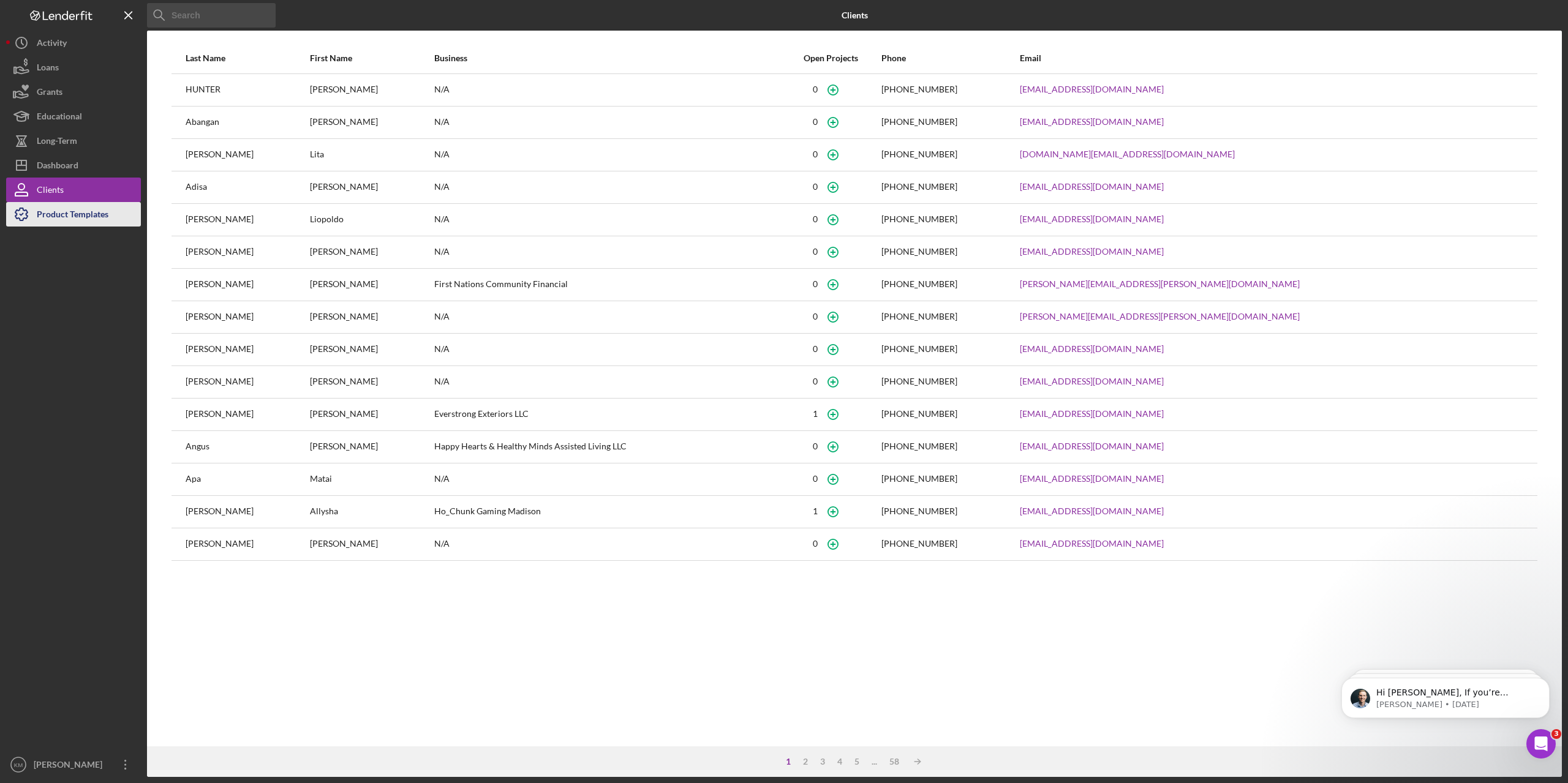
click at [84, 220] on div "Product Templates" at bounding box center [72, 216] width 71 height 27
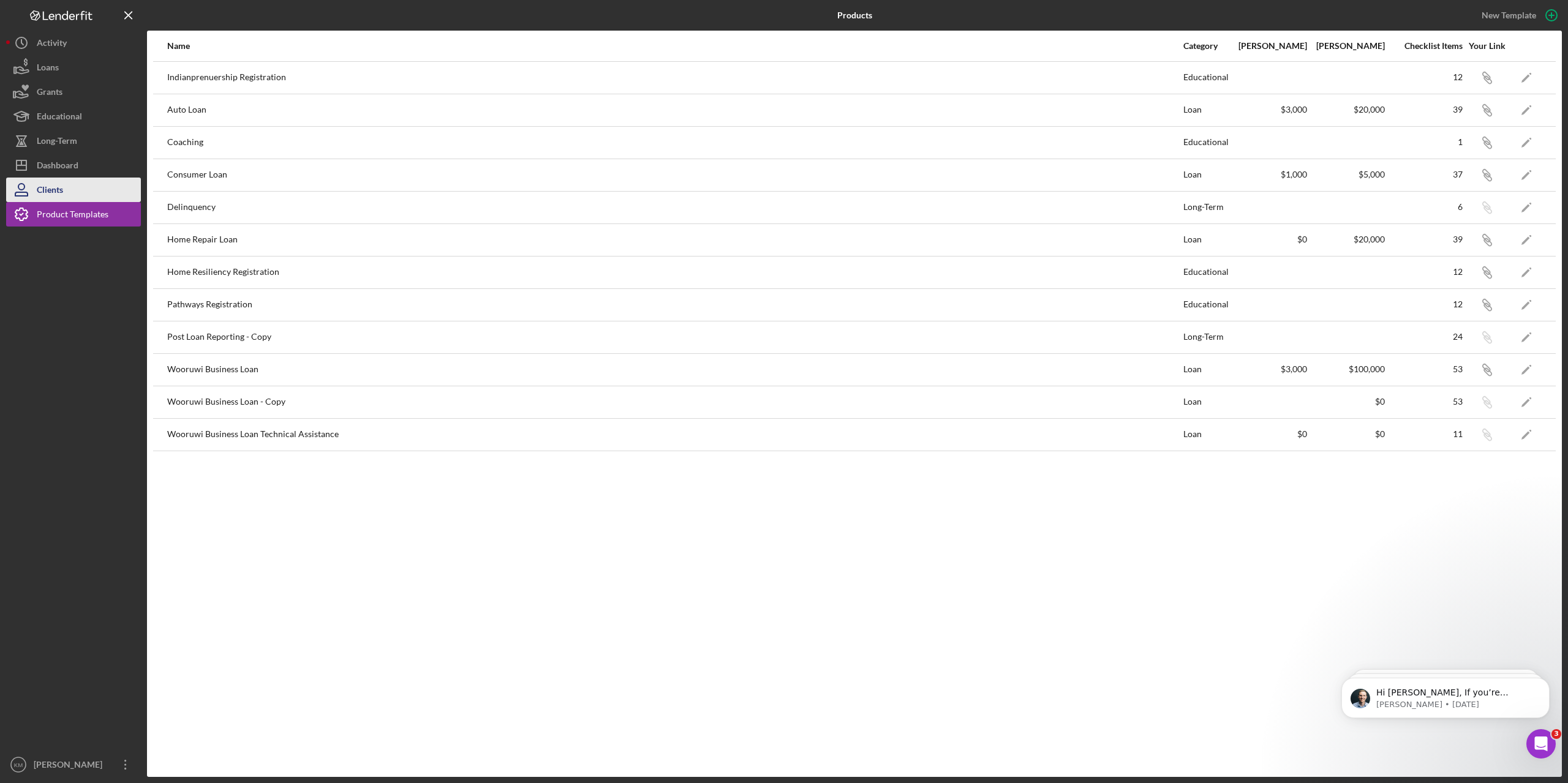
click at [77, 192] on button "Clients" at bounding box center [73, 190] width 135 height 25
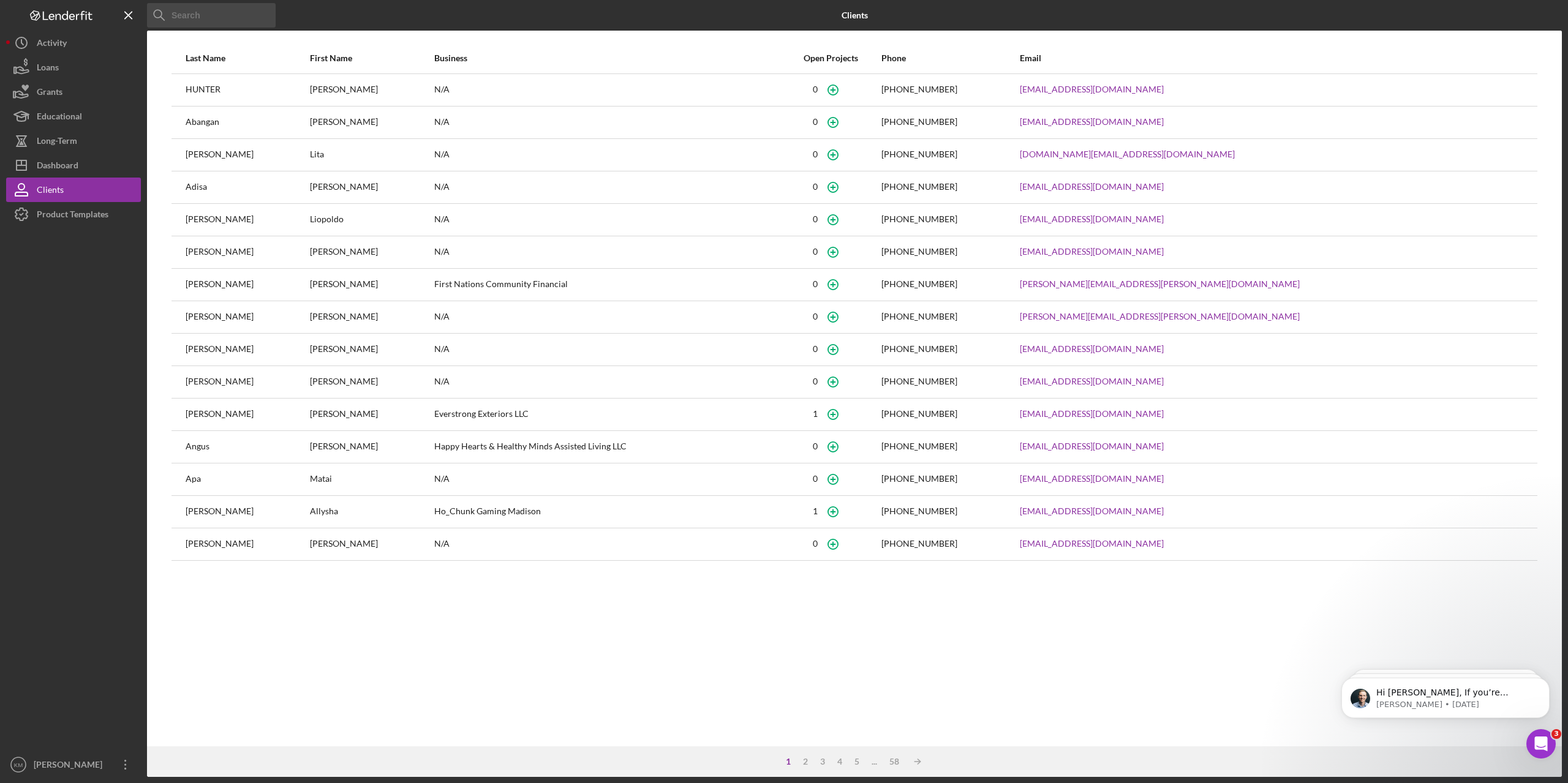
click at [87, 359] on div at bounding box center [73, 490] width 135 height 526
click at [636, 655] on div "Last Name First Name Business Open Projects Phone Email [PERSON_NAME]/A [PHONE_…" at bounding box center [854, 395] width 1415 height 704
